Goal: Information Seeking & Learning: Learn about a topic

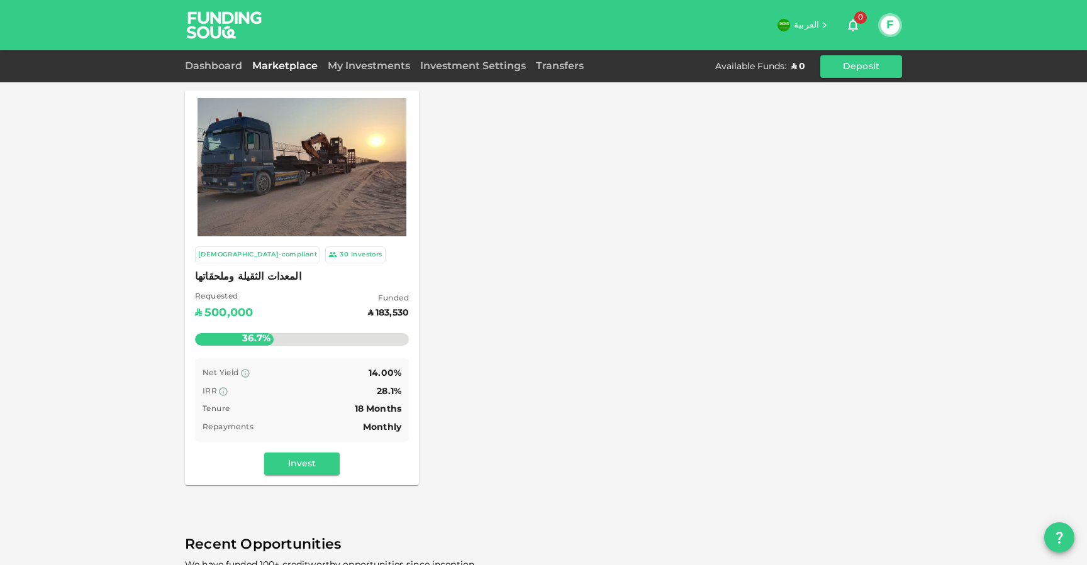
click at [272, 275] on span "المعدات الثقيلة وملحقاتها" at bounding box center [302, 278] width 214 height 18
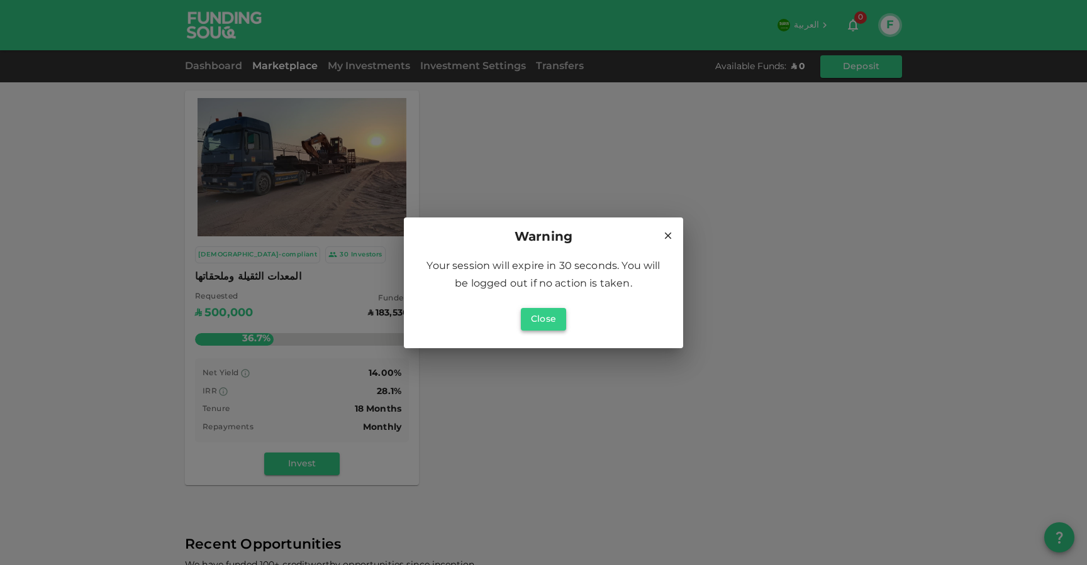
click at [547, 319] on button "Close" at bounding box center [543, 319] width 45 height 23
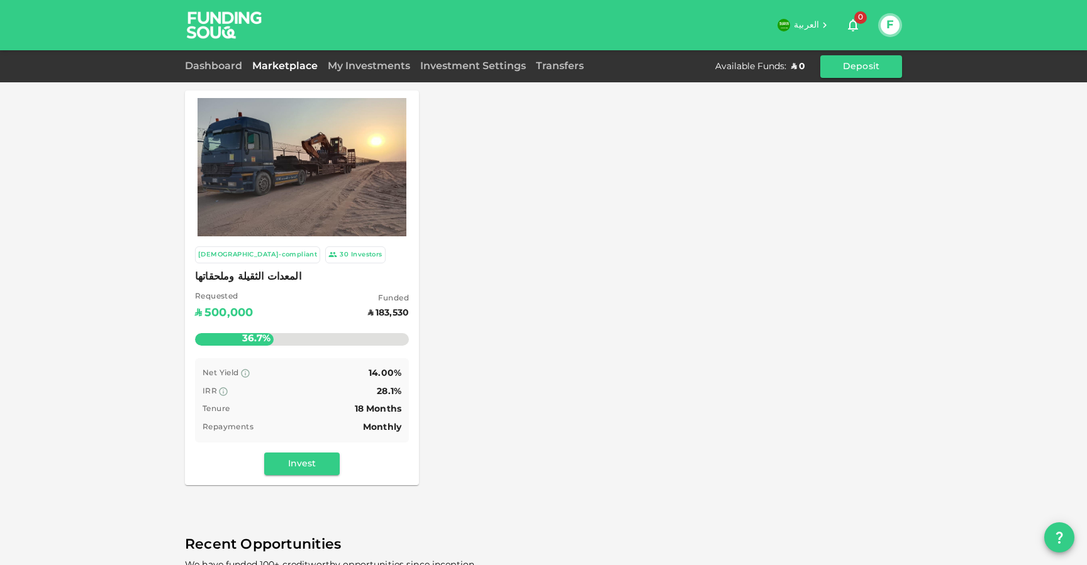
click at [892, 25] on button "F" at bounding box center [889, 25] width 19 height 19
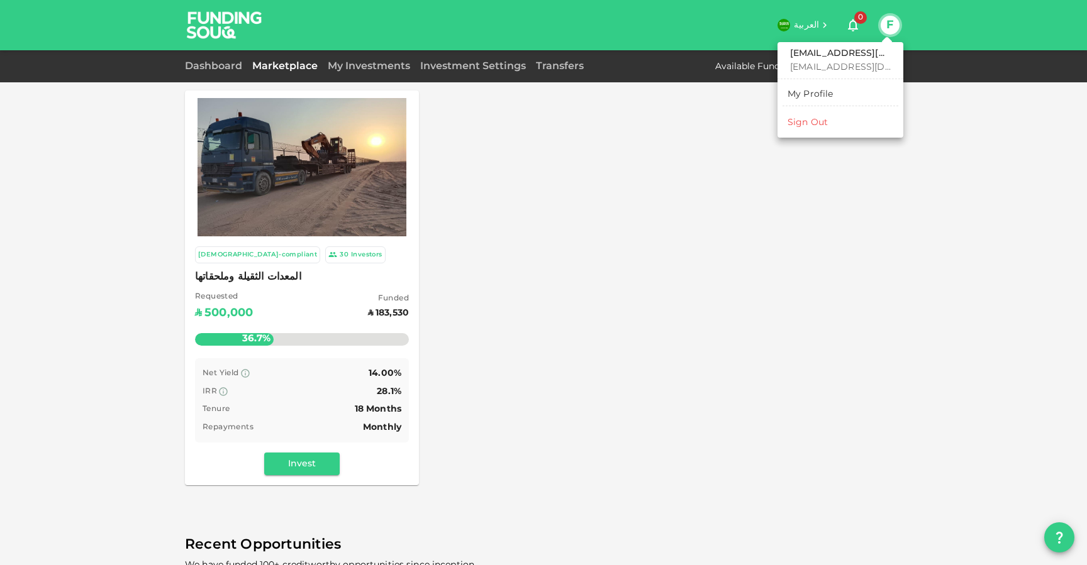
click at [817, 123] on div "Sign Out" at bounding box center [807, 122] width 40 height 13
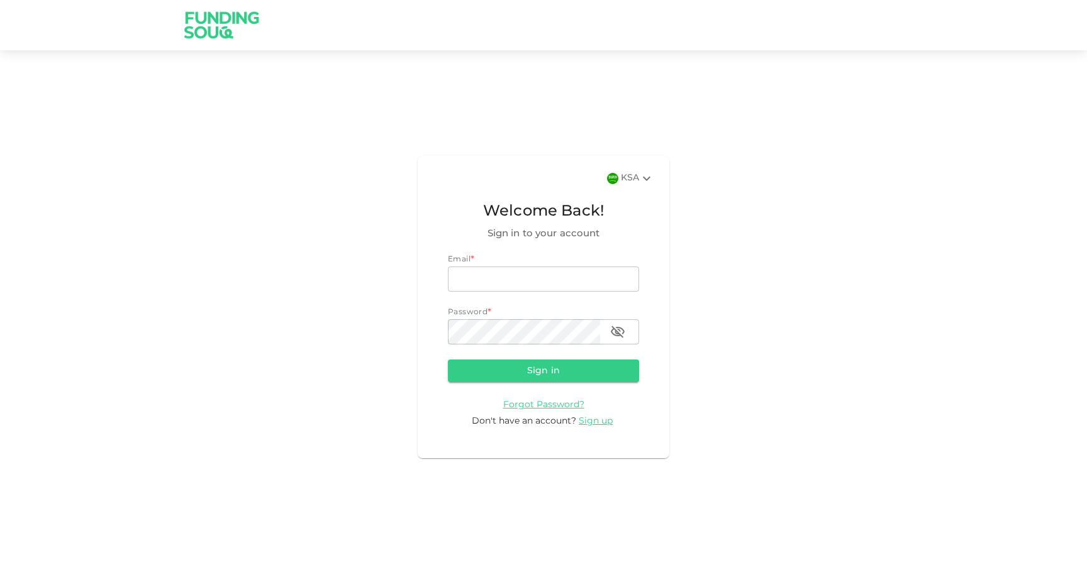
type input "[EMAIL_ADDRESS][DOMAIN_NAME]"
